Goal: Task Accomplishment & Management: Use online tool/utility

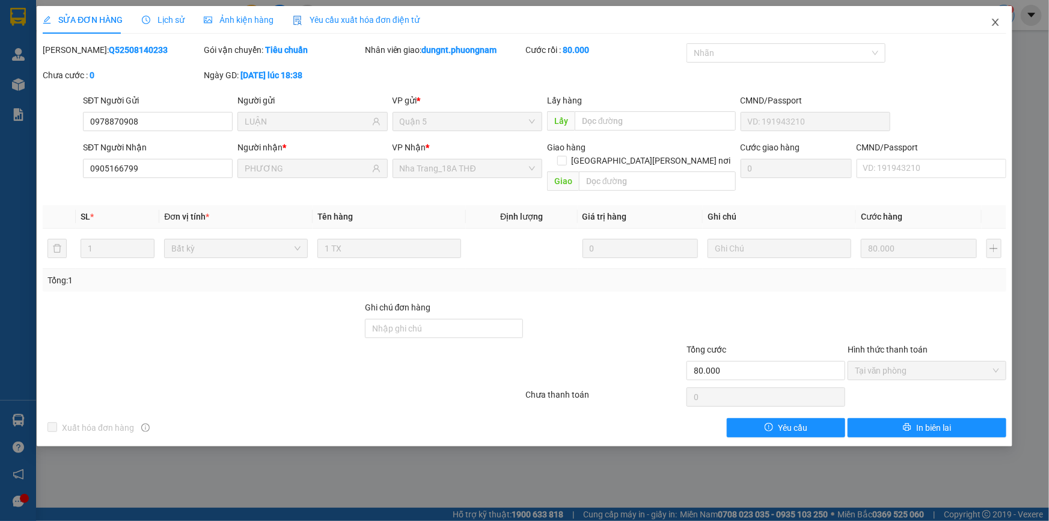
click at [998, 22] on icon "close" at bounding box center [996, 22] width 10 height 10
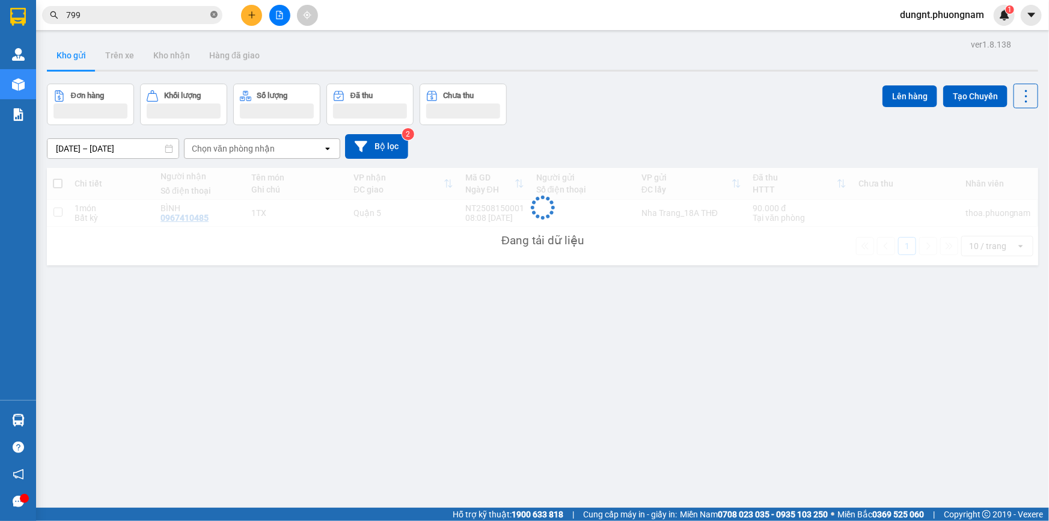
click at [214, 13] on icon "close-circle" at bounding box center [213, 14] width 7 height 7
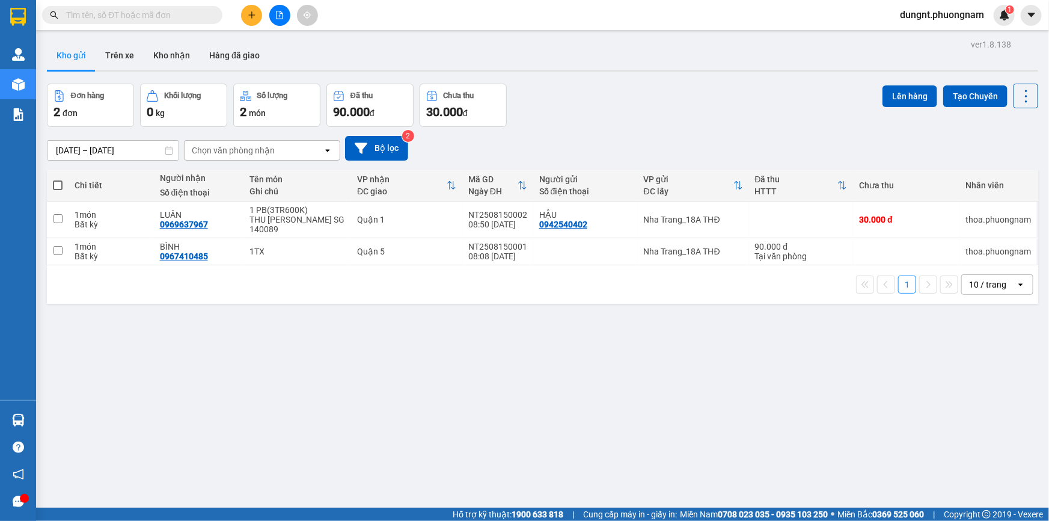
click at [91, 20] on input "text" at bounding box center [137, 14] width 142 height 13
drag, startPoint x: 100, startPoint y: 18, endPoint x: 103, endPoint y: 12, distance: 6.7
click at [101, 17] on input "text" at bounding box center [137, 14] width 142 height 13
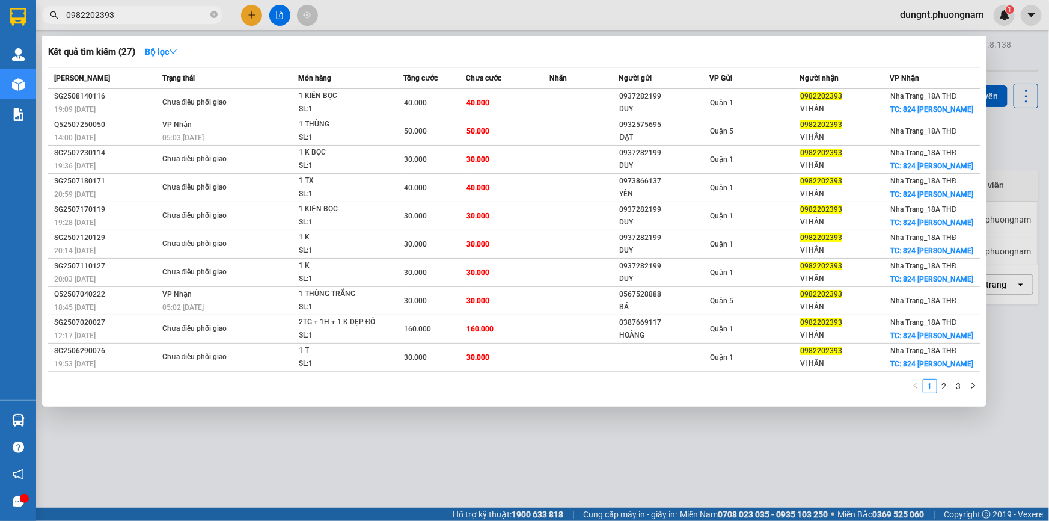
type input "0982202393"
click at [214, 14] on icon "close-circle" at bounding box center [213, 14] width 7 height 7
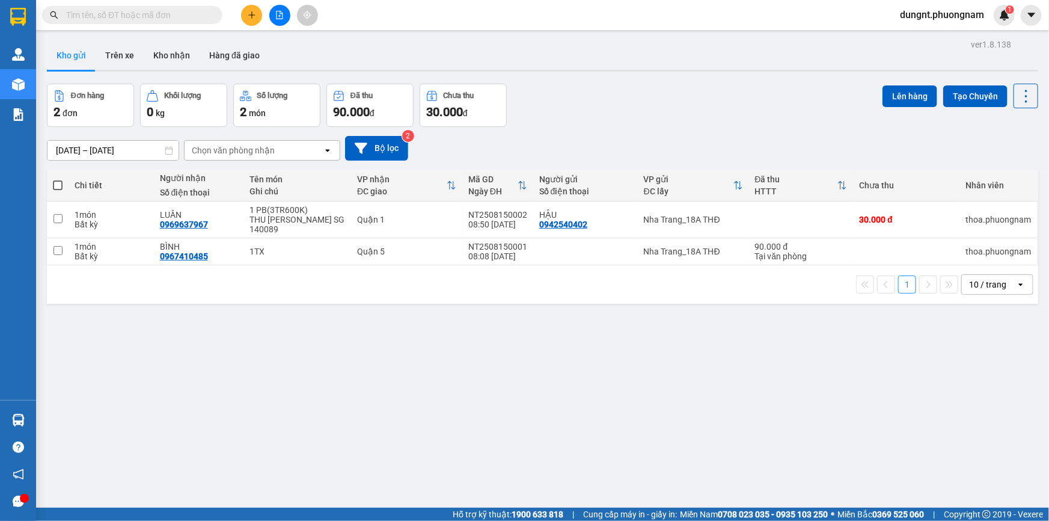
click at [163, 17] on input "text" at bounding box center [137, 14] width 142 height 13
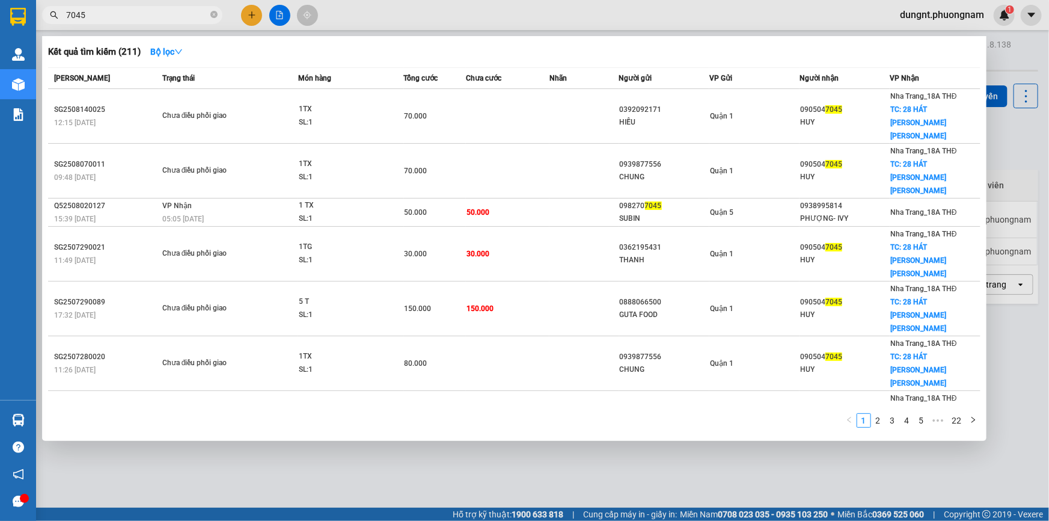
type input "7045"
